Goal: Task Accomplishment & Management: Manage account settings

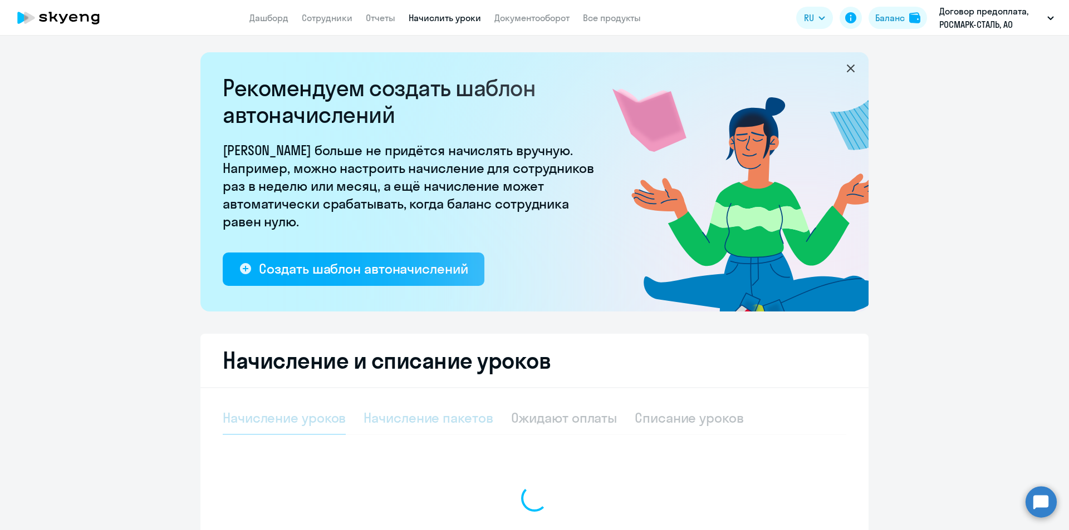
select select "10"
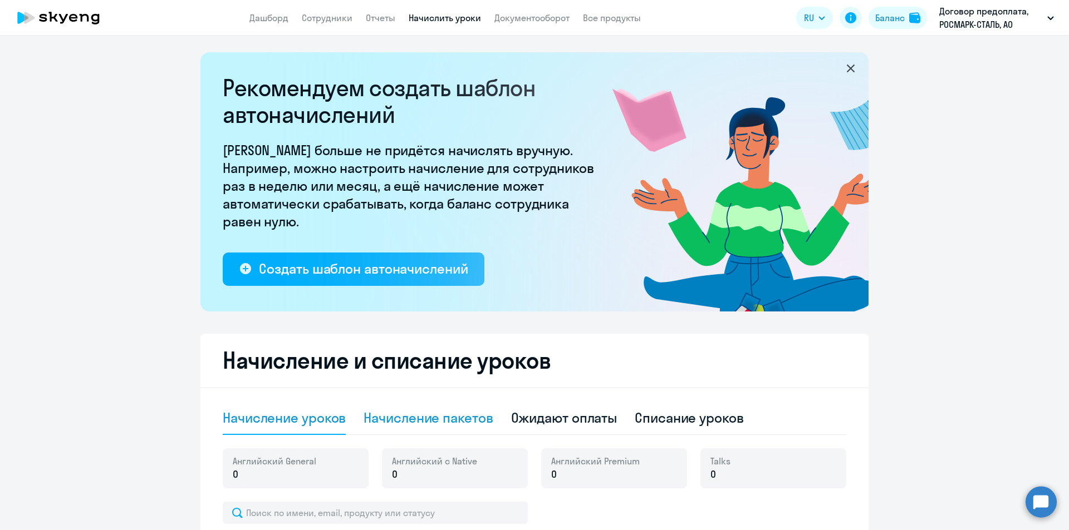
click at [424, 420] on div "Начисление пакетов" at bounding box center [427, 418] width 129 height 18
select select "10"
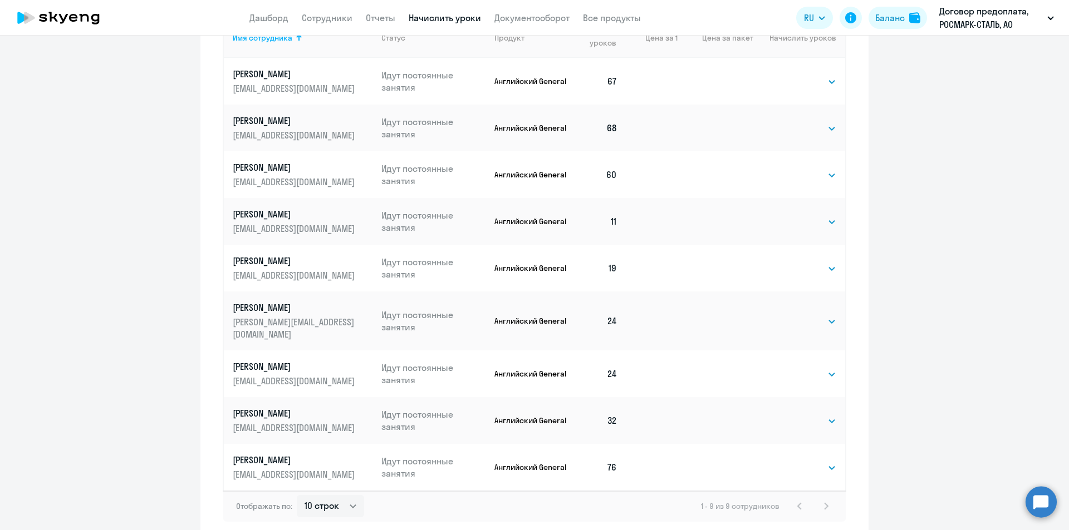
scroll to position [598, 0]
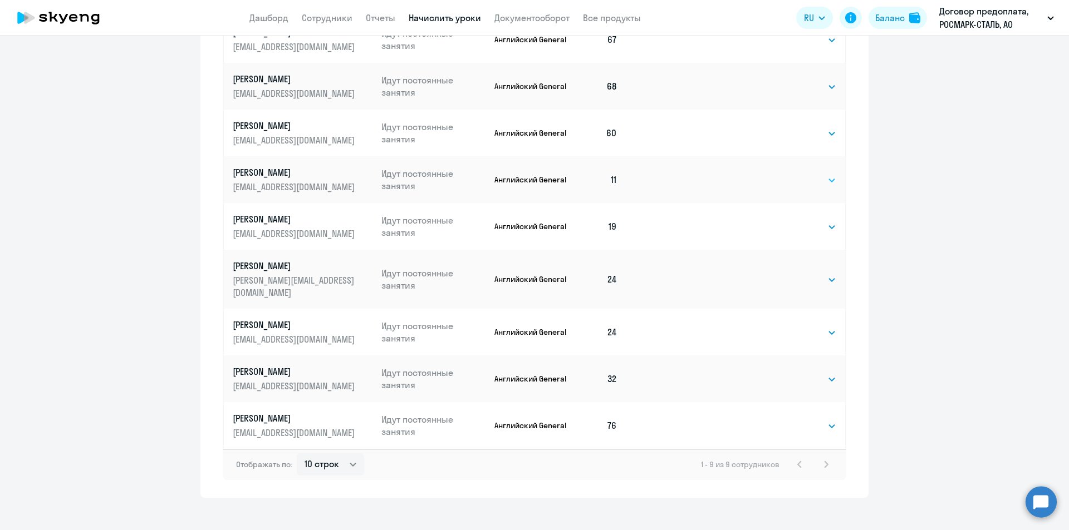
click at [827, 177] on select "Выбрать 4 8 16 32 64 96 128" at bounding box center [813, 180] width 46 height 13
click at [790, 174] on select "Выбрать 4 8 16 32 64 96 128" at bounding box center [813, 180] width 46 height 13
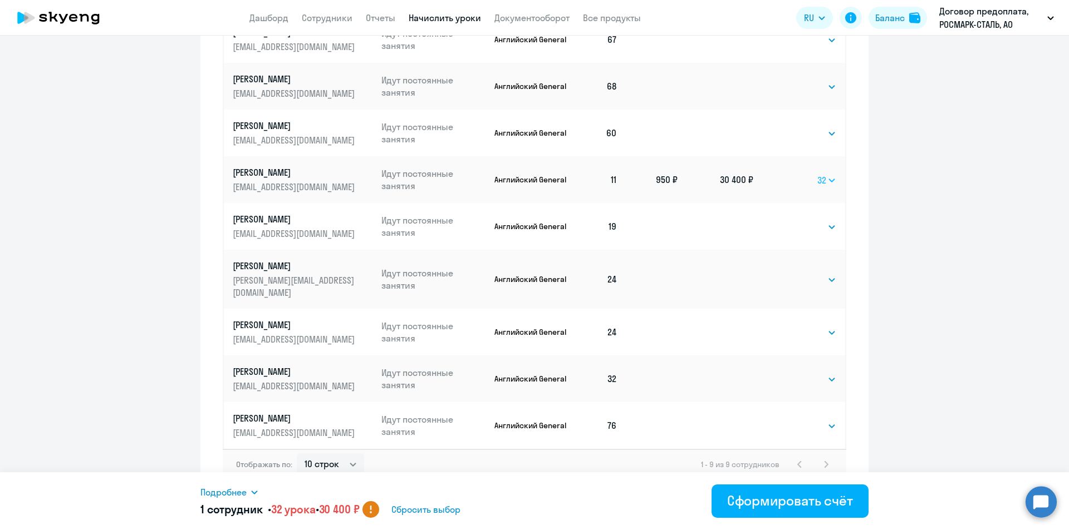
click at [823, 182] on select "Выбрать 4 8 16 32 64 96 128" at bounding box center [826, 180] width 19 height 13
select select "64"
click at [817, 174] on select "Выбрать 4 8 16 32 64 96 128" at bounding box center [826, 180] width 19 height 13
click at [244, 222] on p "Телков Сергей" at bounding box center [295, 219] width 125 height 12
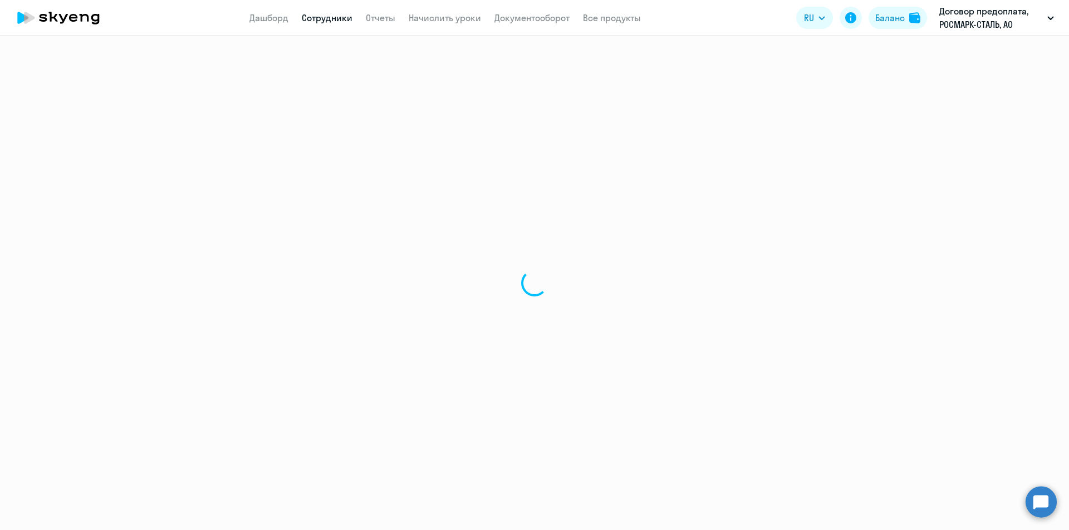
select select "english"
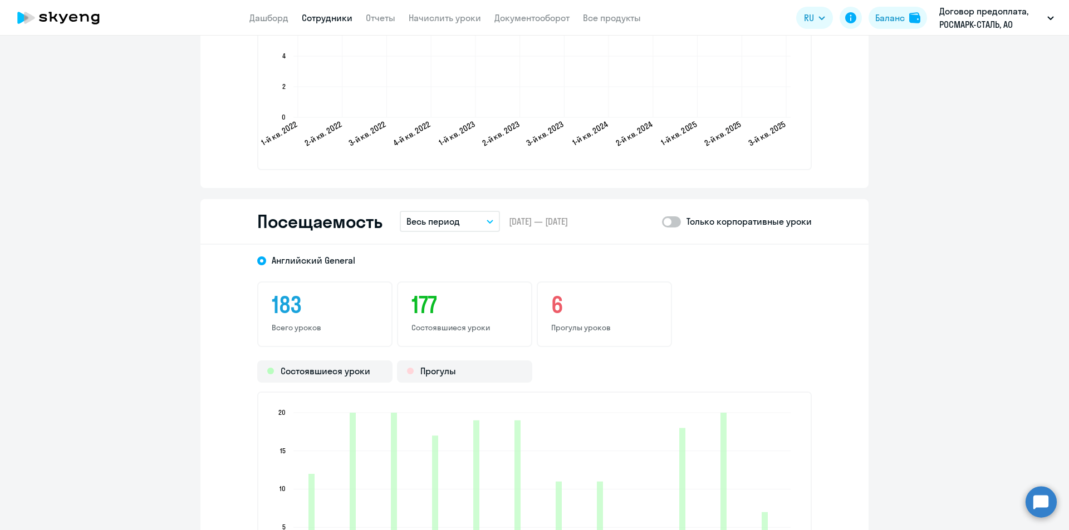
scroll to position [1280, 0]
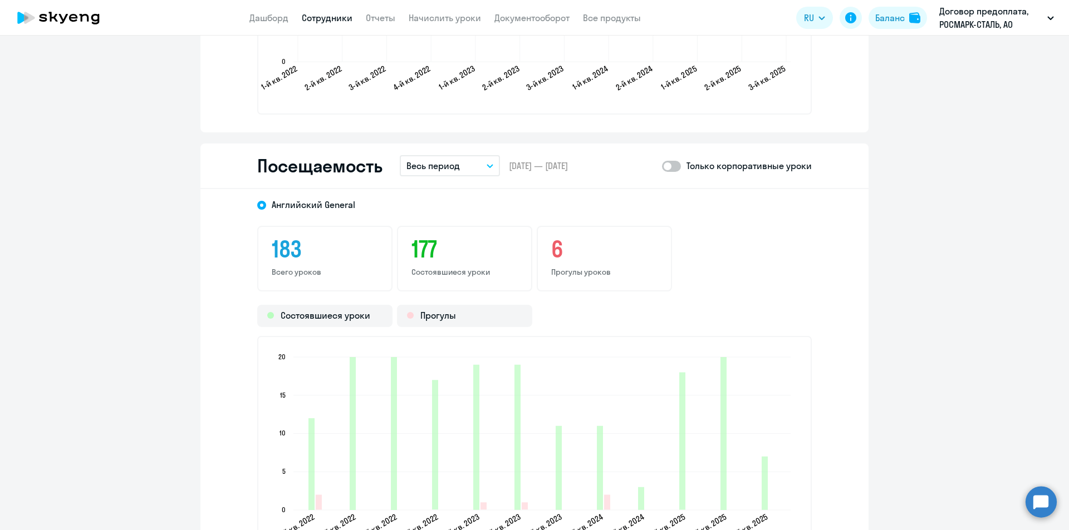
click at [486, 167] on icon "button" at bounding box center [489, 166] width 7 height 4
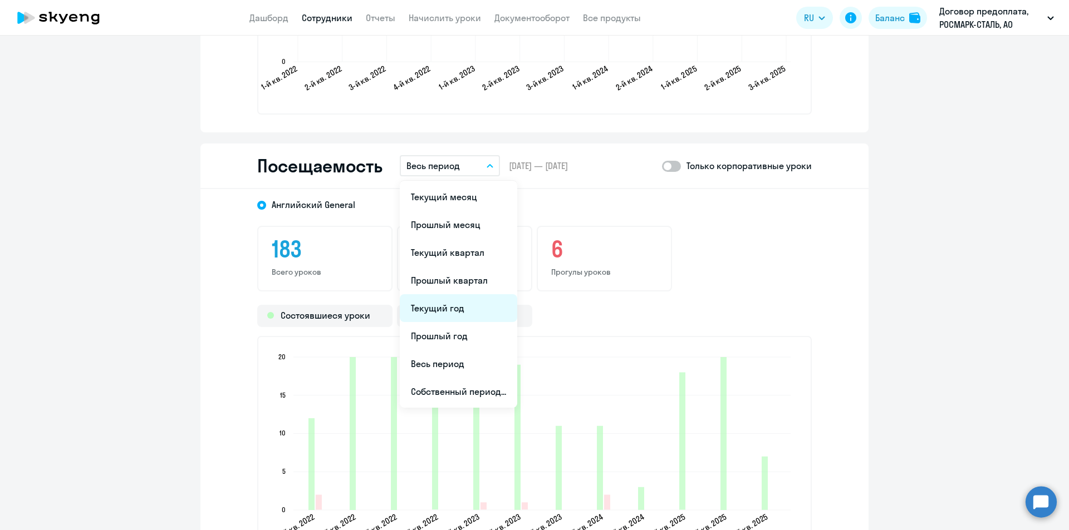
click at [443, 306] on li "Текущий год" at bounding box center [458, 308] width 117 height 28
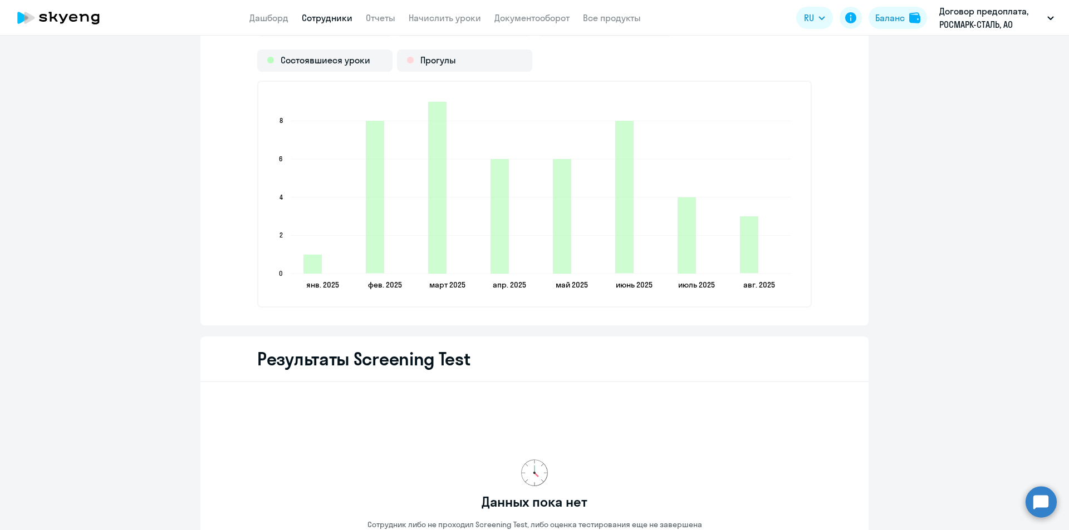
scroll to position [1591, 0]
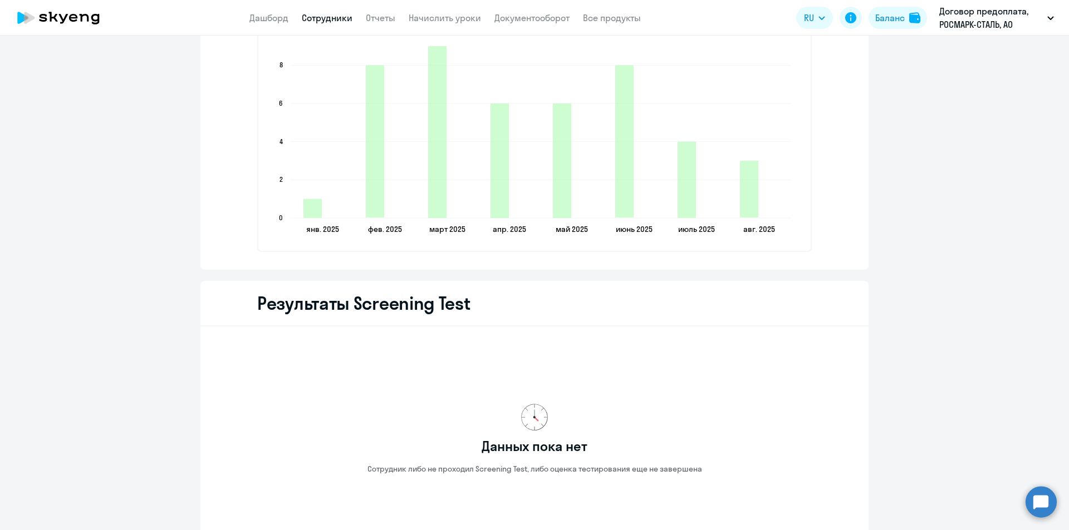
click at [389, 312] on h2 "Результаты Screening Test" at bounding box center [363, 303] width 213 height 22
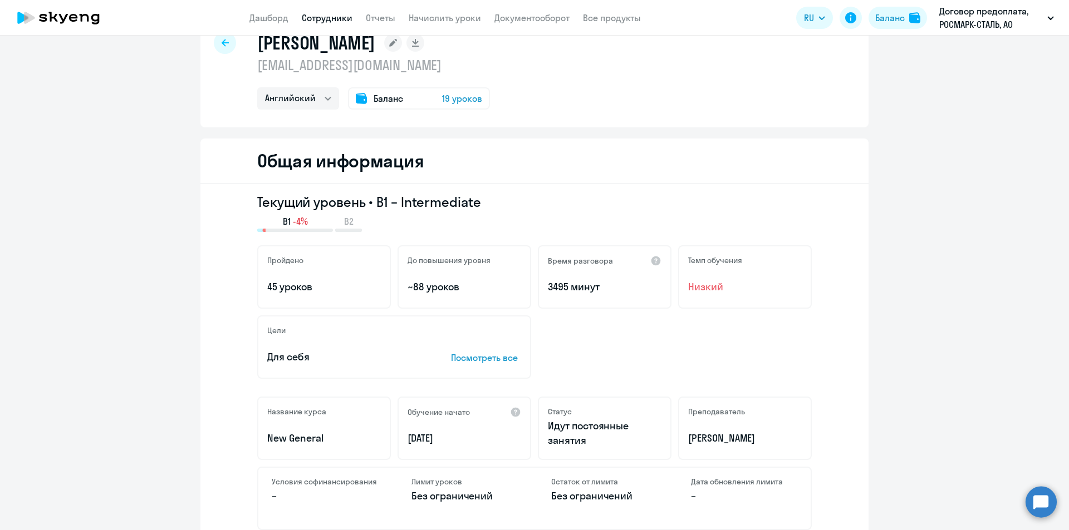
scroll to position [0, 0]
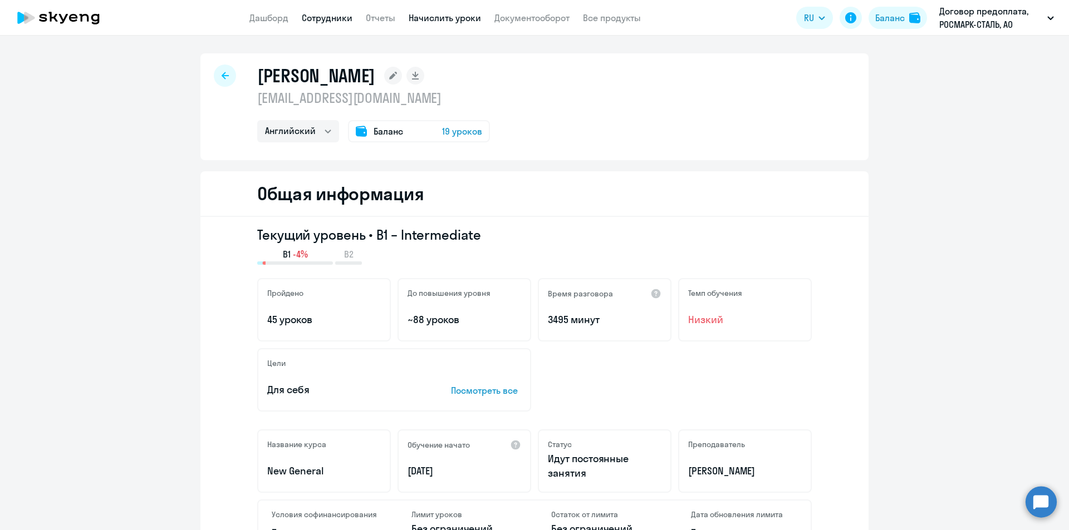
click at [437, 19] on link "Начислить уроки" at bounding box center [445, 17] width 72 height 11
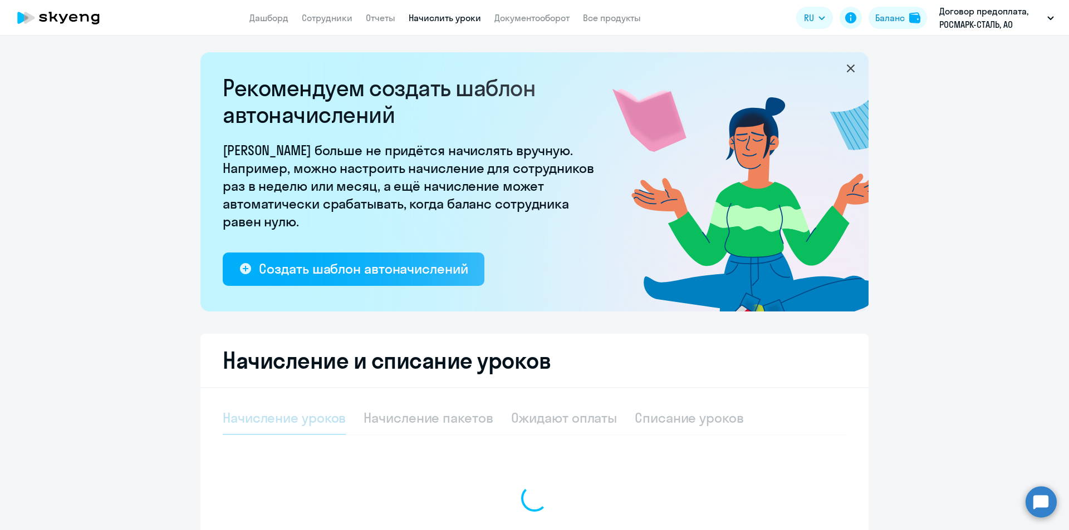
select select "10"
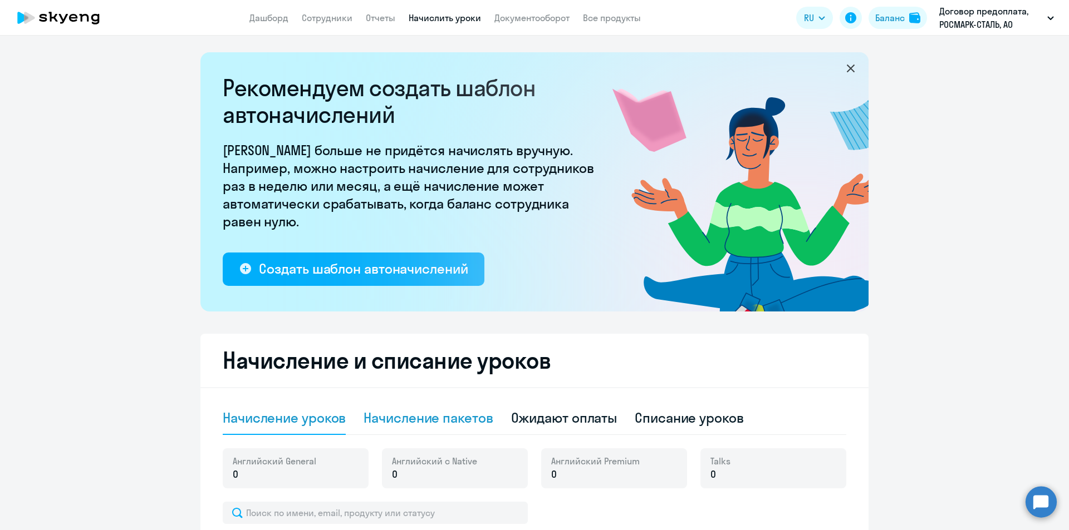
click at [408, 417] on div "Начисление пакетов" at bounding box center [427, 418] width 129 height 18
select select "10"
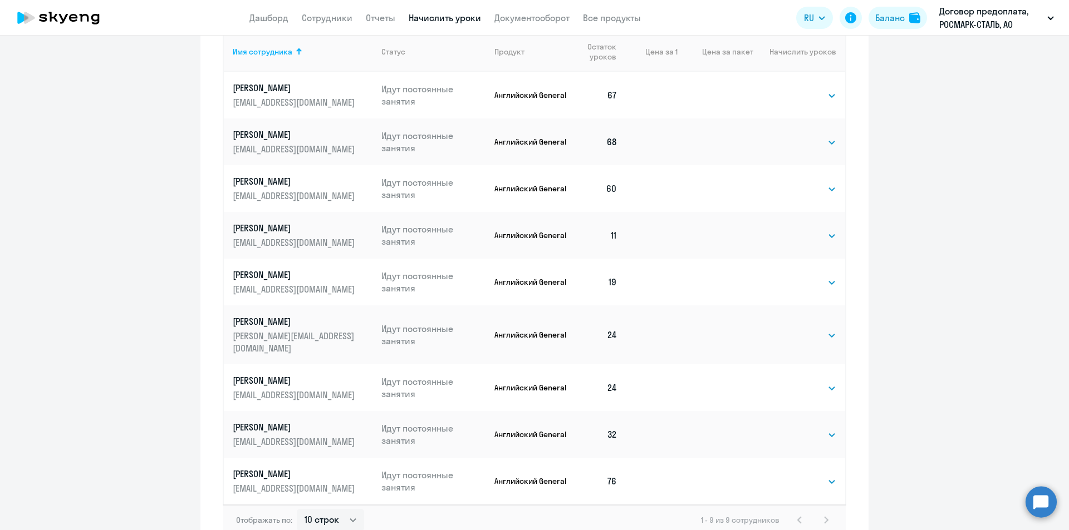
scroll to position [487, 0]
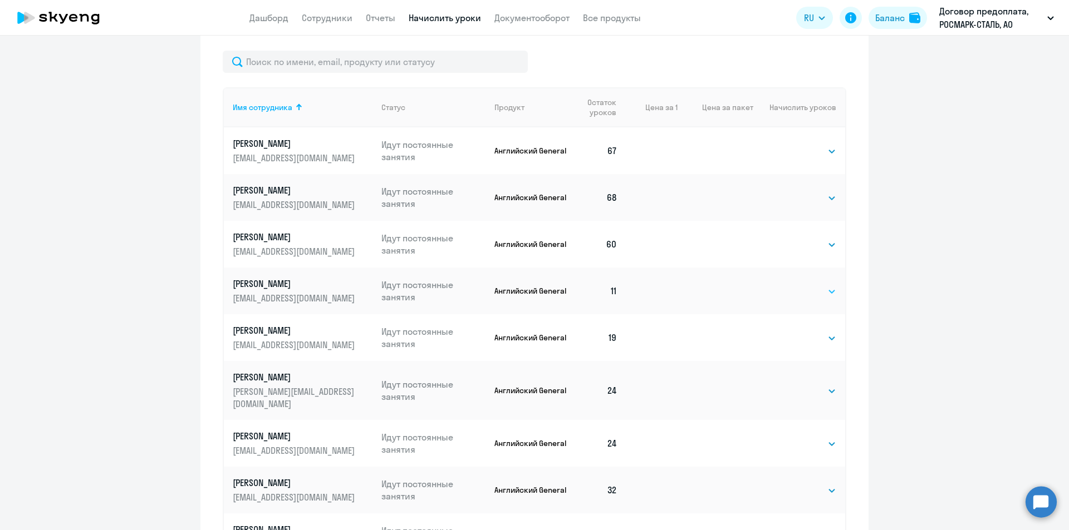
click at [829, 291] on select "Выбрать 4 8 16 32 64 96 128" at bounding box center [813, 291] width 46 height 13
click at [260, 282] on p "Руденко Анатолий" at bounding box center [295, 284] width 125 height 12
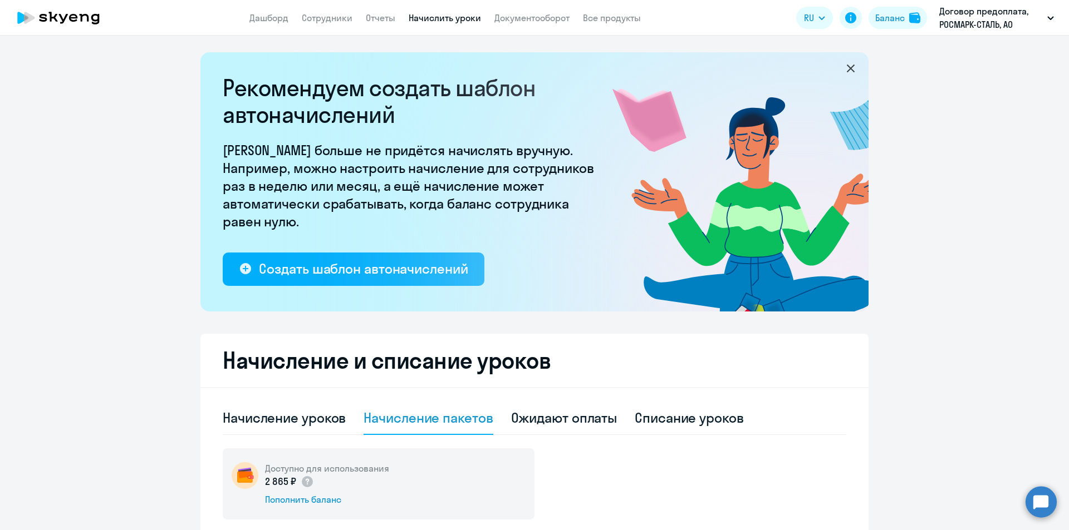
select select "english"
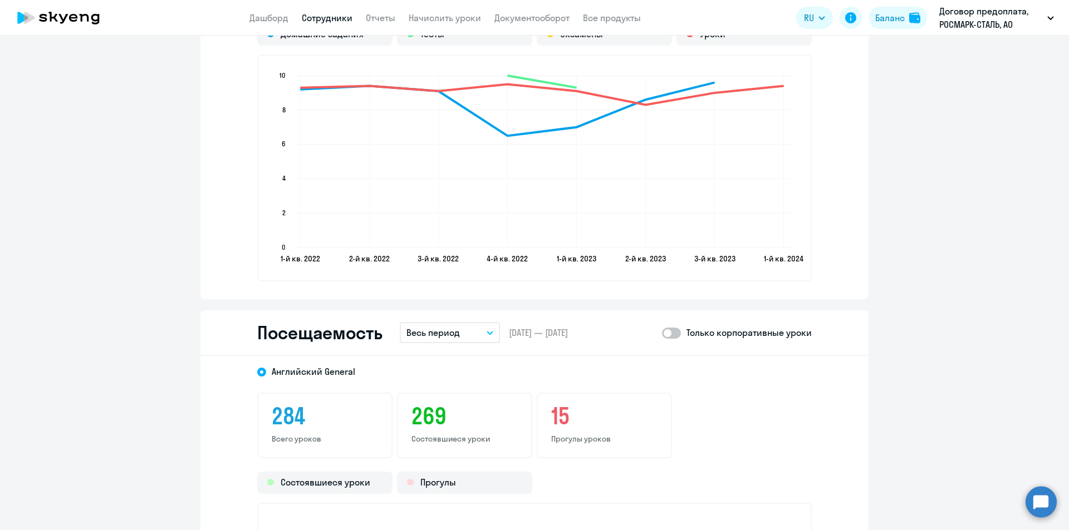
scroll to position [1169, 0]
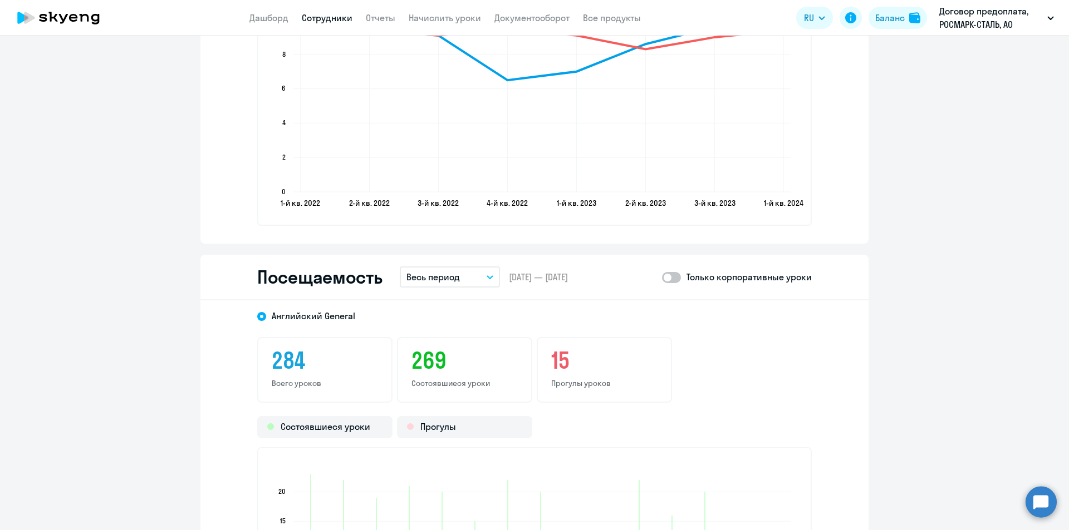
click at [486, 276] on icon "button" at bounding box center [489, 278] width 7 height 4
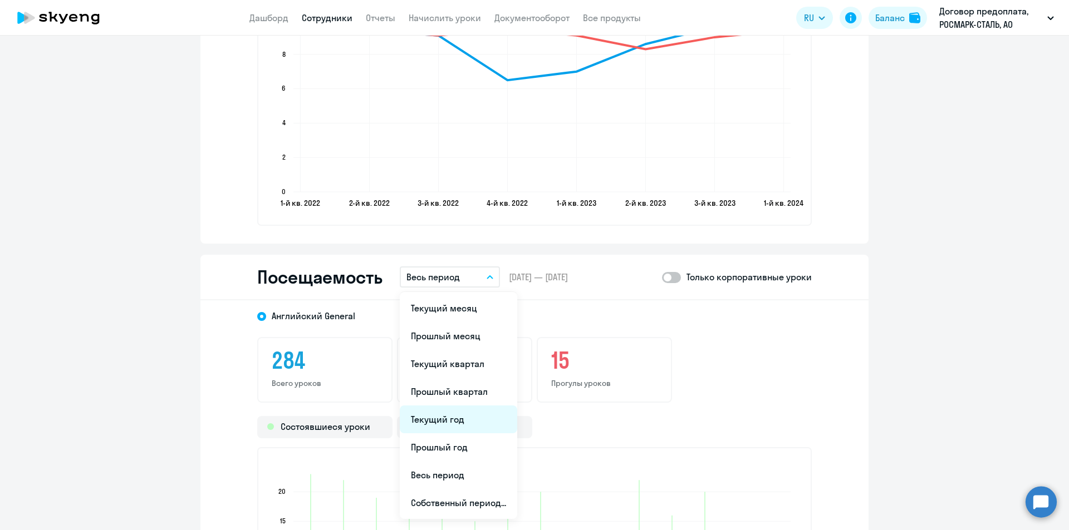
click at [427, 420] on li "Текущий год" at bounding box center [458, 420] width 117 height 28
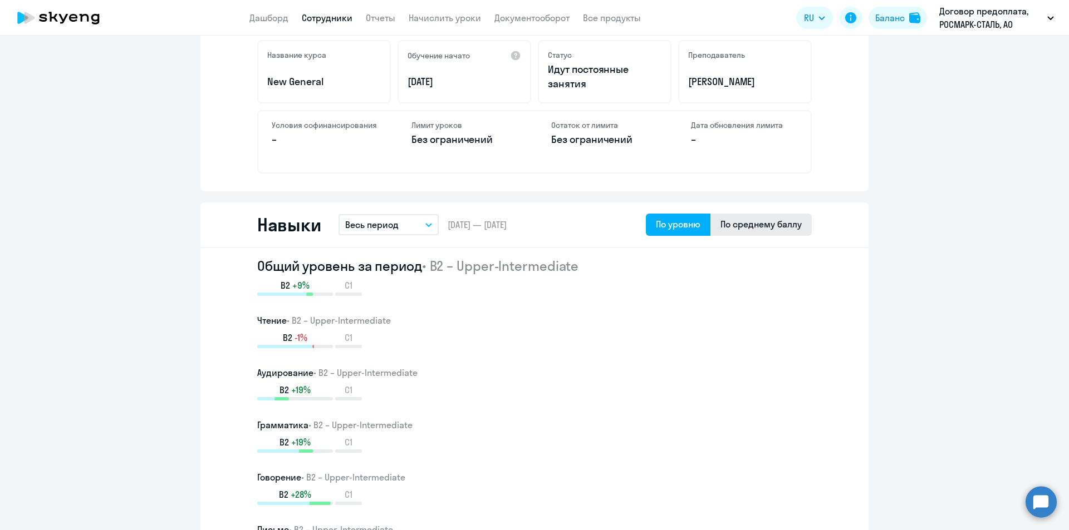
scroll to position [0, 0]
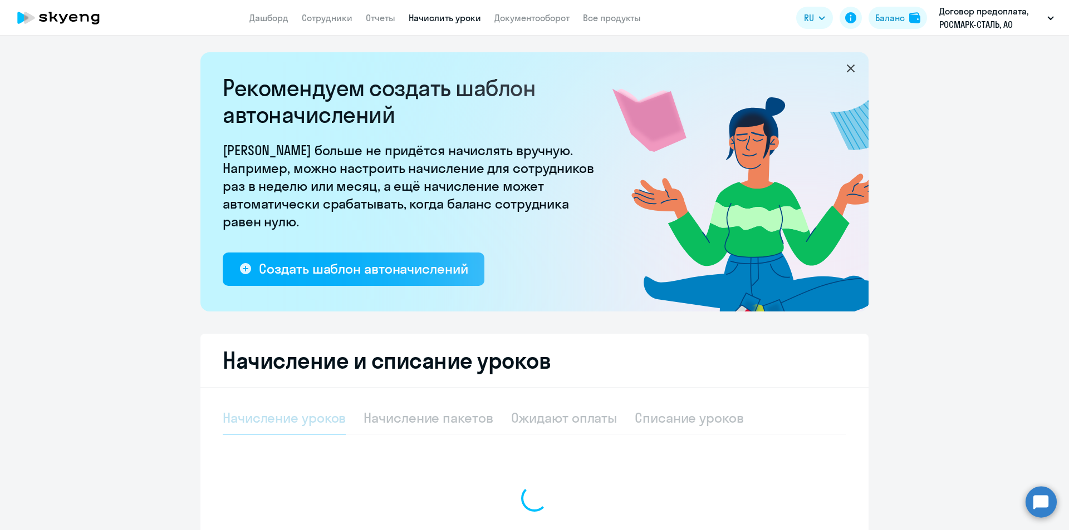
select select "10"
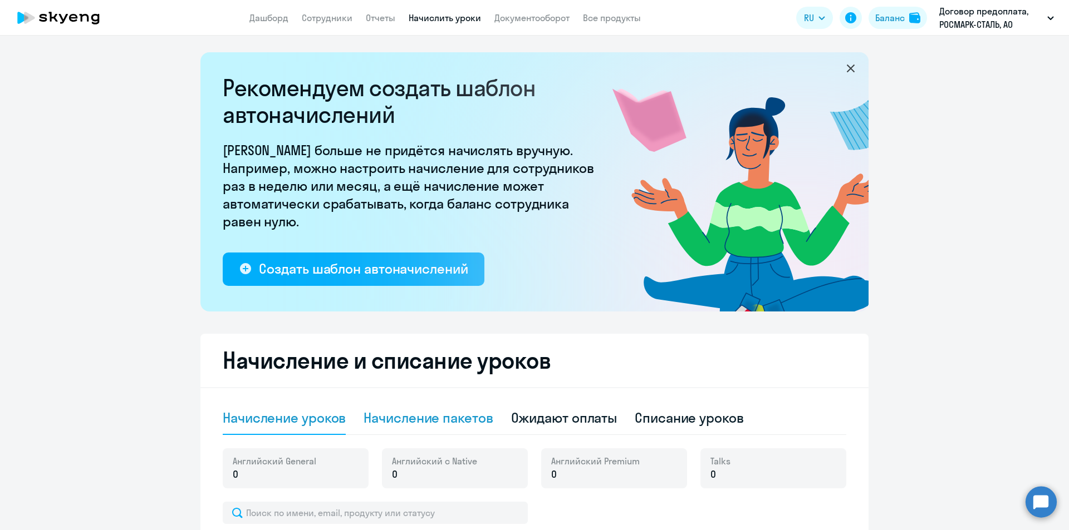
click at [407, 420] on div "Начисление пакетов" at bounding box center [427, 418] width 129 height 18
select select "10"
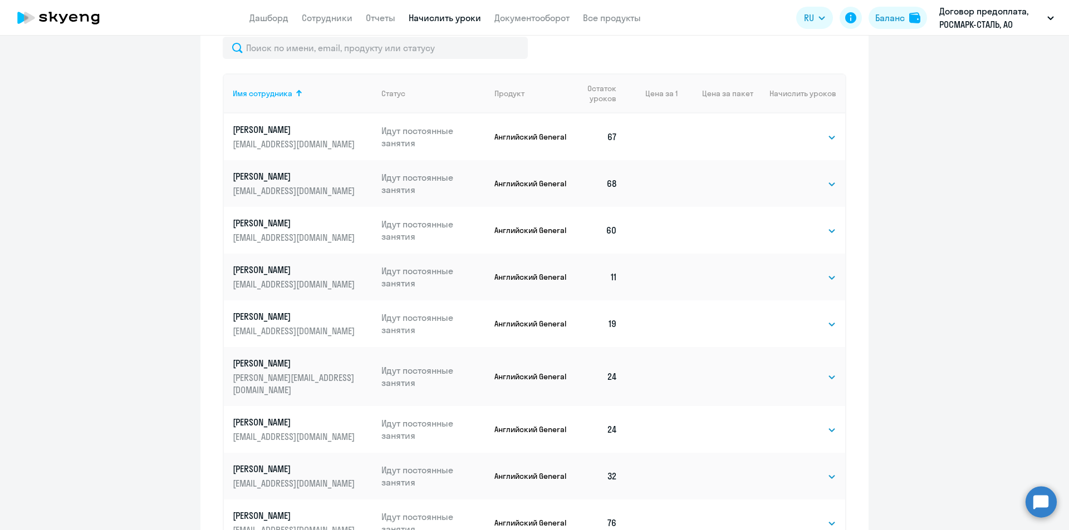
scroll to position [557, 0]
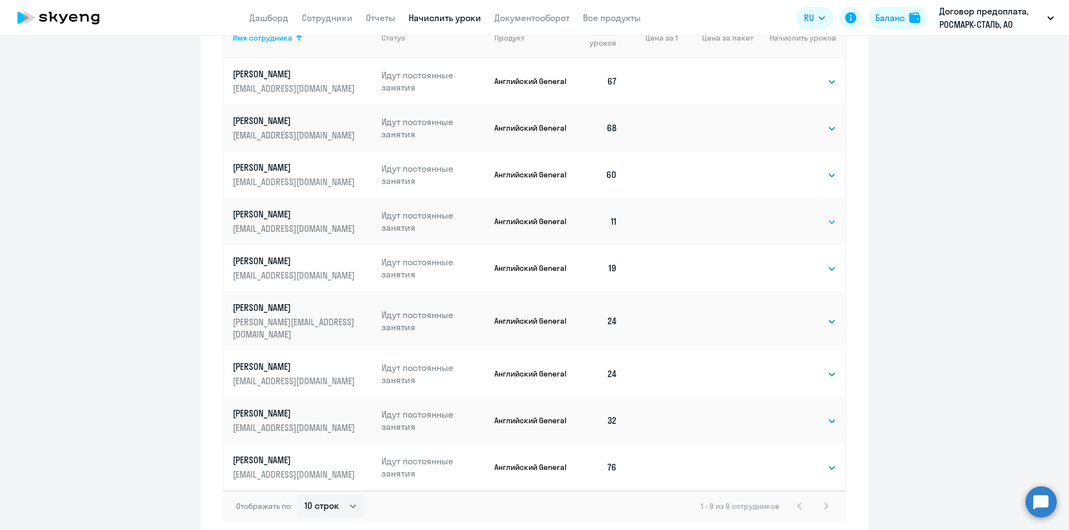
click at [829, 221] on select "Выбрать 4 8 16 32 64 96 128" at bounding box center [813, 221] width 46 height 13
select select "32"
click at [790, 215] on select "Выбрать 4 8 16 32 64 96 128" at bounding box center [813, 221] width 46 height 13
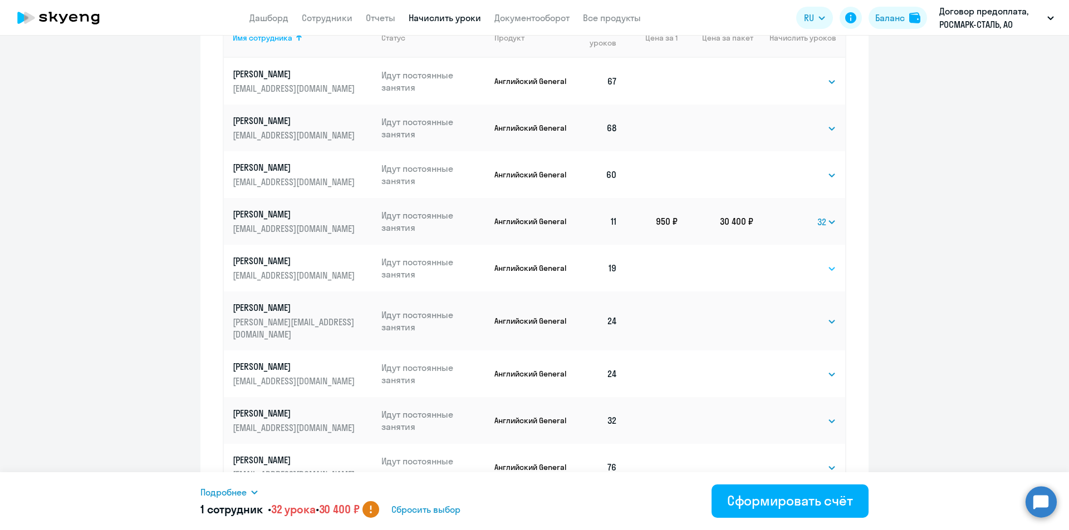
click at [829, 269] on select "Выбрать 4 8 16 32 64 96 128" at bounding box center [813, 268] width 46 height 13
select select "32"
click at [790, 262] on select "Выбрать 4 8 16 32 64 96 128" at bounding box center [813, 268] width 46 height 13
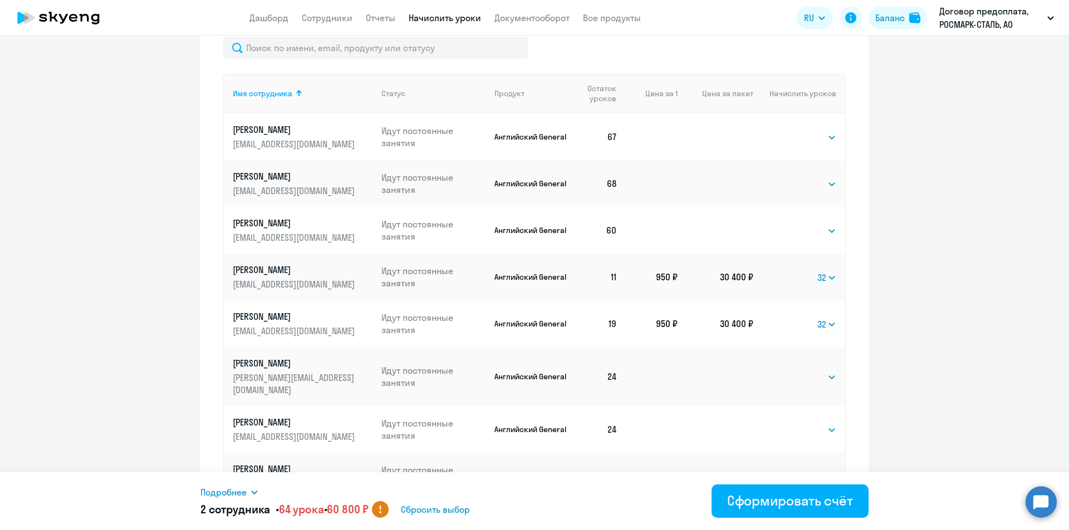
scroll to position [598, 0]
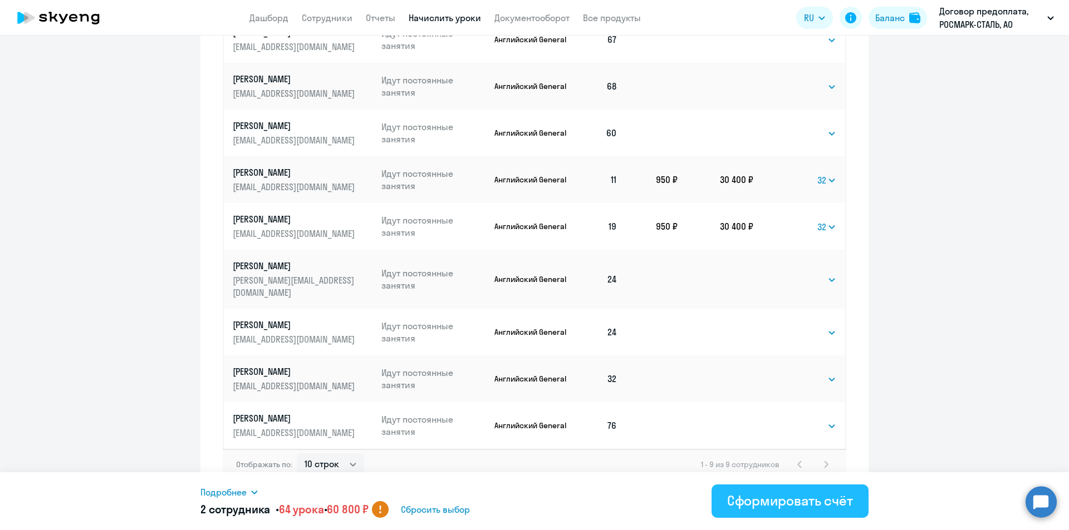
click at [790, 499] on div "Сформировать счёт" at bounding box center [790, 501] width 126 height 18
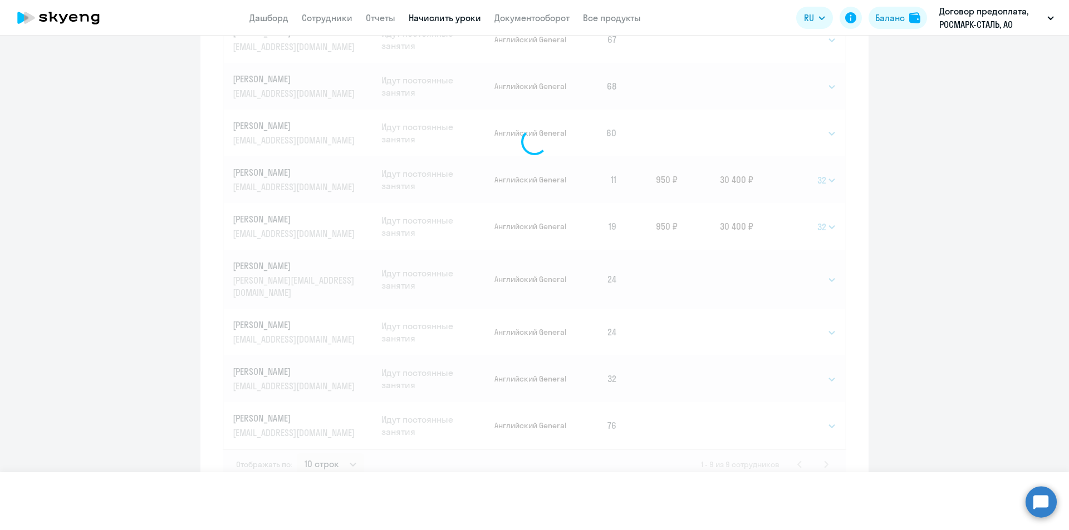
select select
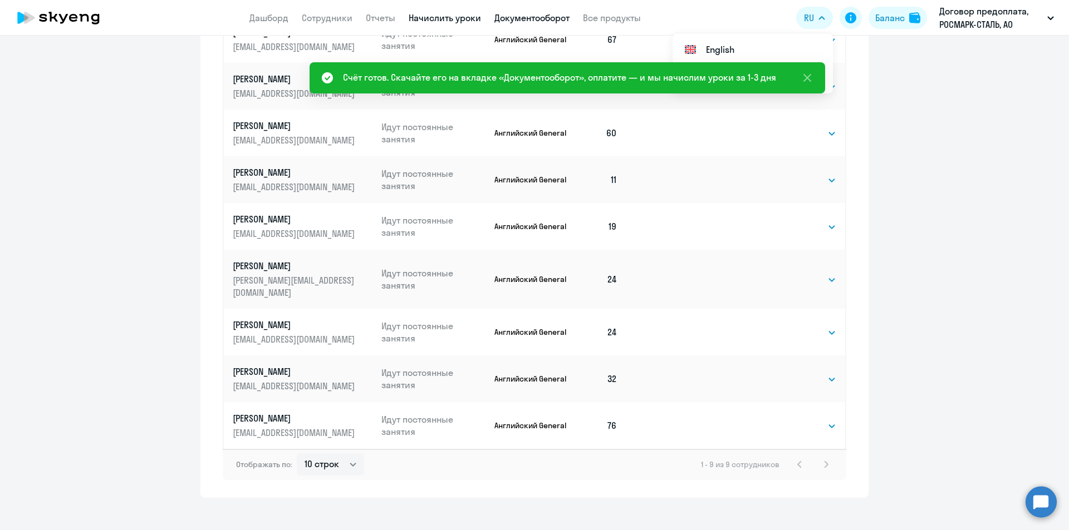
click at [515, 16] on link "Документооборот" at bounding box center [531, 17] width 75 height 11
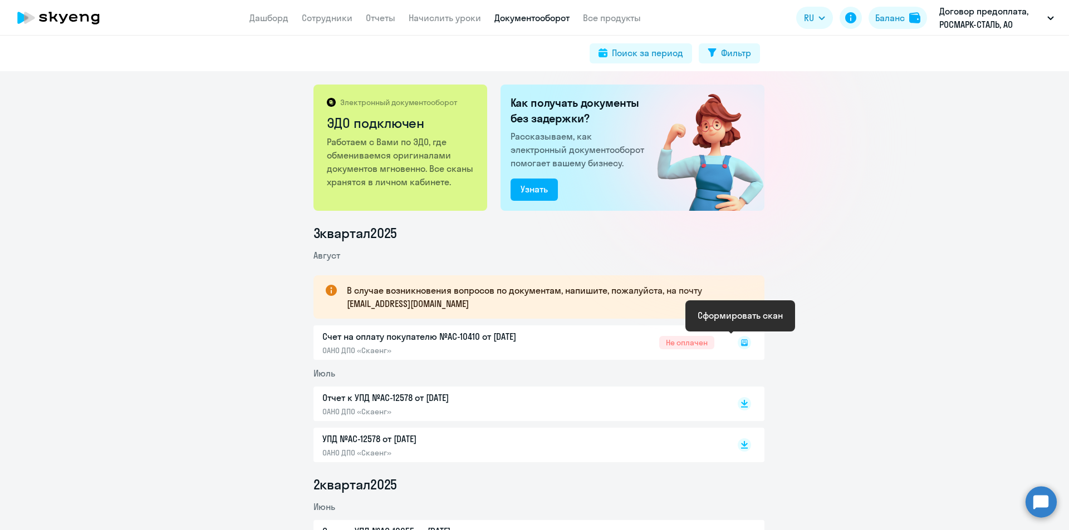
click at [742, 341] on icon at bounding box center [743, 341] width 3 height 1
click at [741, 341] on icon at bounding box center [744, 341] width 7 height 6
